Goal: Task Accomplishment & Management: Manage account settings

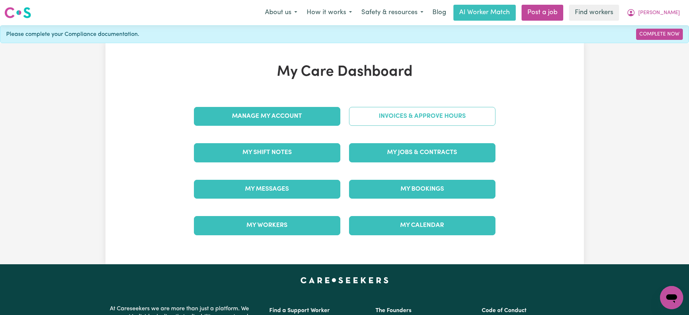
click at [357, 117] on link "Invoices & Approve Hours" at bounding box center [422, 116] width 146 height 19
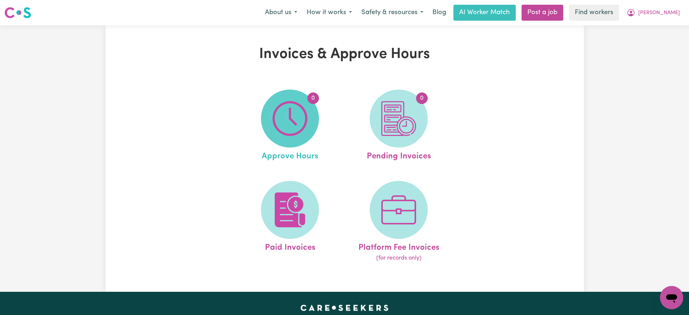
click at [309, 130] on span "0" at bounding box center [290, 118] width 58 height 58
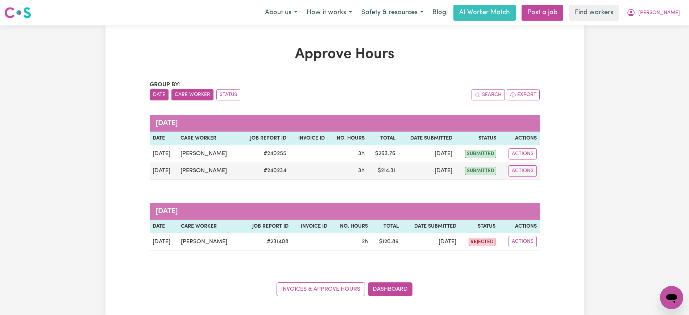
click at [180, 91] on button "Care Worker" at bounding box center [192, 94] width 42 height 11
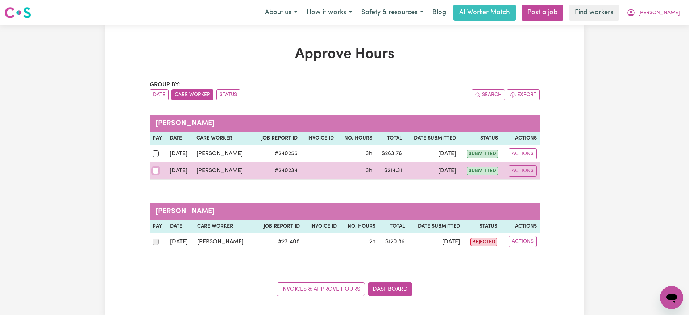
click at [156, 170] on input "checkbox" at bounding box center [156, 170] width 7 height 7
checkbox input "true"
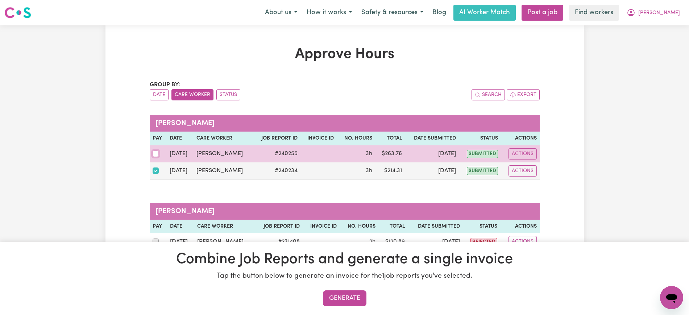
click at [157, 155] on input "checkbox" at bounding box center [156, 153] width 7 height 7
checkbox input "true"
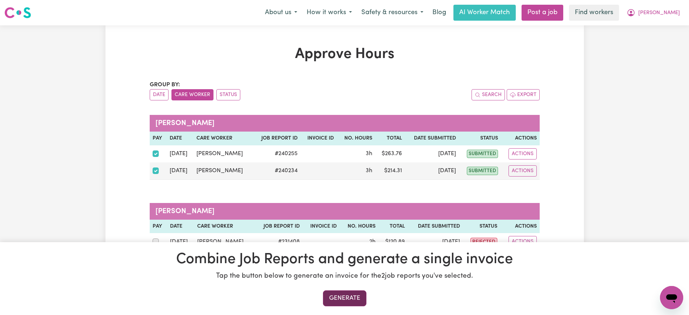
click at [356, 297] on button "Generate" at bounding box center [344, 298] width 43 height 16
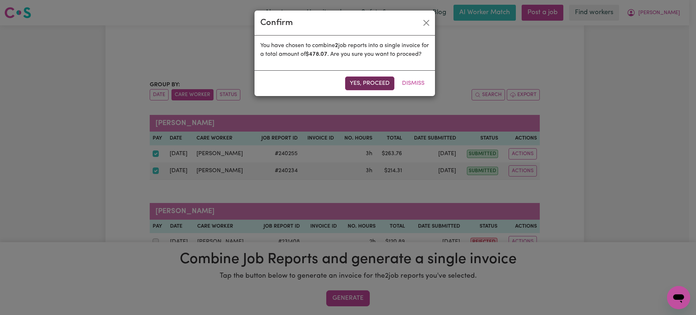
click at [359, 89] on button "Yes, proceed" at bounding box center [369, 83] width 49 height 14
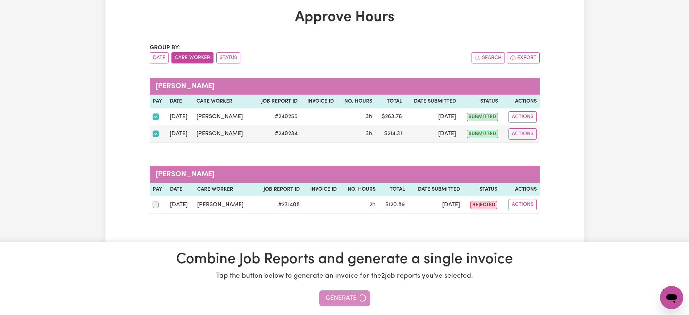
scroll to position [136, 0]
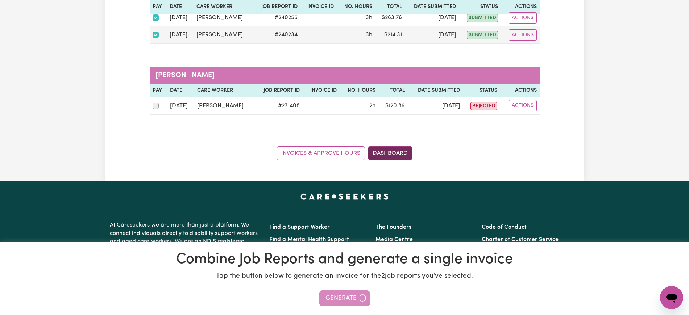
click at [395, 152] on link "Dashboard" at bounding box center [390, 153] width 45 height 14
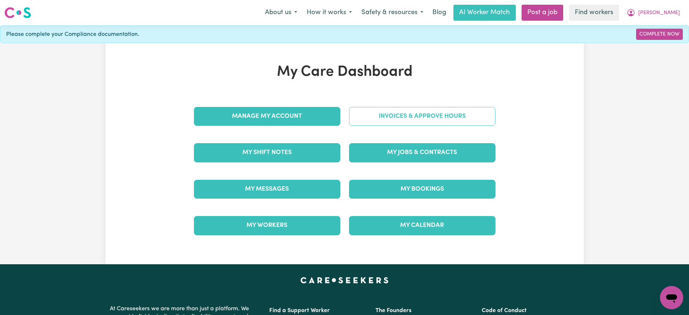
click at [398, 113] on link "Invoices & Approve Hours" at bounding box center [422, 116] width 146 height 19
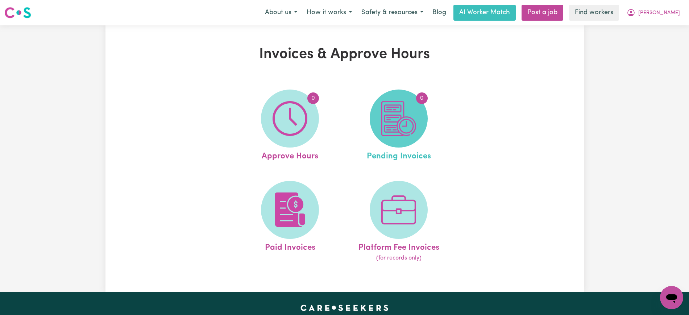
click at [405, 127] on img at bounding box center [398, 118] width 35 height 35
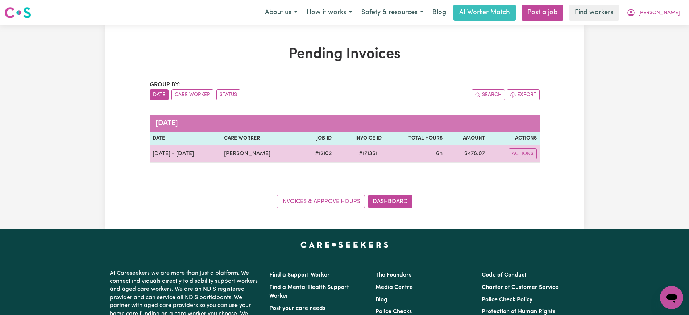
click at [368, 152] on span "# 171361" at bounding box center [367, 153] width 27 height 9
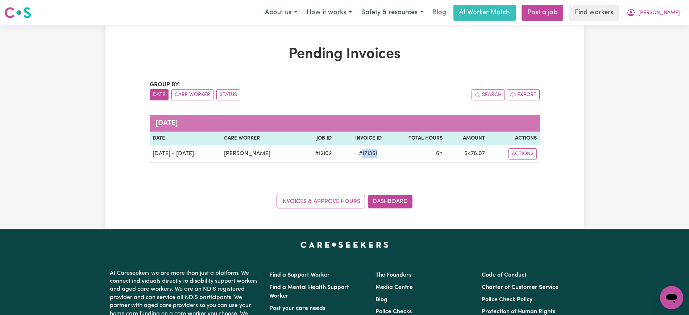
copy span "171361"
click at [665, 13] on span "[PERSON_NAME]" at bounding box center [659, 13] width 42 height 8
click at [663, 39] on link "Logout" at bounding box center [655, 42] width 57 height 14
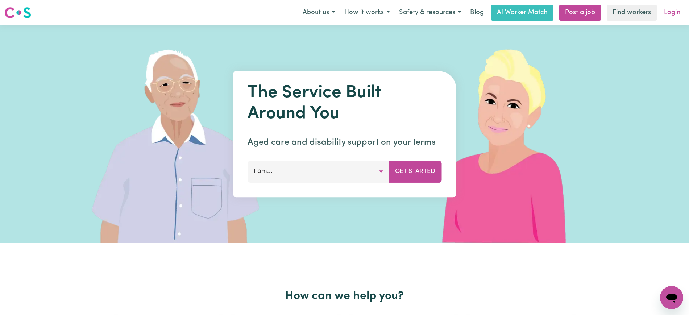
click at [667, 15] on link "Login" at bounding box center [671, 13] width 25 height 16
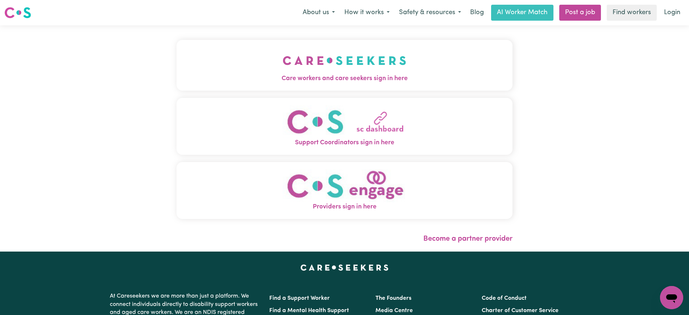
click at [227, 77] on span "Care workers and care seekers sign in here" at bounding box center [344, 78] width 336 height 9
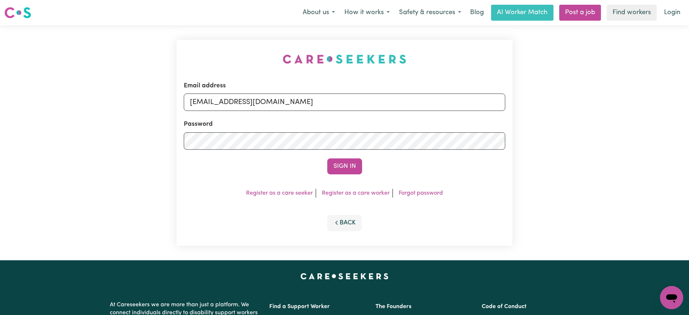
click at [212, 41] on div "Email address [EMAIL_ADDRESS][DOMAIN_NAME] Password Sign In Register as a care …" at bounding box center [344, 142] width 344 height 235
drag, startPoint x: 225, startPoint y: 101, endPoint x: 225, endPoint y: 38, distance: 63.0
click at [612, 111] on div "Email address [EMAIL_ADDRESS][DOMAIN_NAME] Password Sign In Register as a care …" at bounding box center [344, 142] width 689 height 235
drag, startPoint x: 225, startPoint y: 38, endPoint x: 227, endPoint y: 45, distance: 7.3
click at [225, 39] on div "Email address [EMAIL_ADDRESS][DOMAIN_NAME] Password Sign In Register as a care …" at bounding box center [344, 142] width 344 height 235
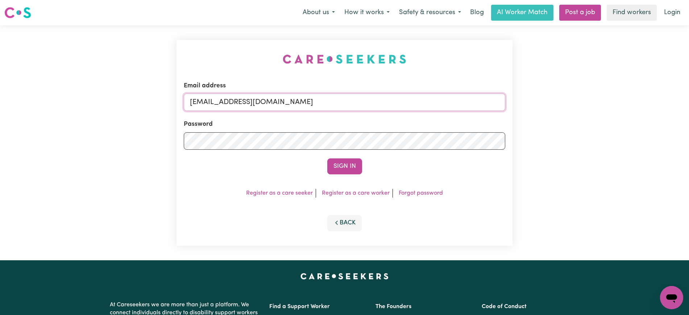
drag, startPoint x: 225, startPoint y: 103, endPoint x: 519, endPoint y: 120, distance: 294.7
click at [519, 120] on div "Email address [EMAIL_ADDRESS][DOMAIN_NAME] Password Sign In Register as a care …" at bounding box center [344, 142] width 689 height 235
type input "[EMAIL_ADDRESS][DOMAIN_NAME]"
click at [327, 158] on button "Sign In" at bounding box center [344, 166] width 35 height 16
